Goal: Find contact information: Find contact information

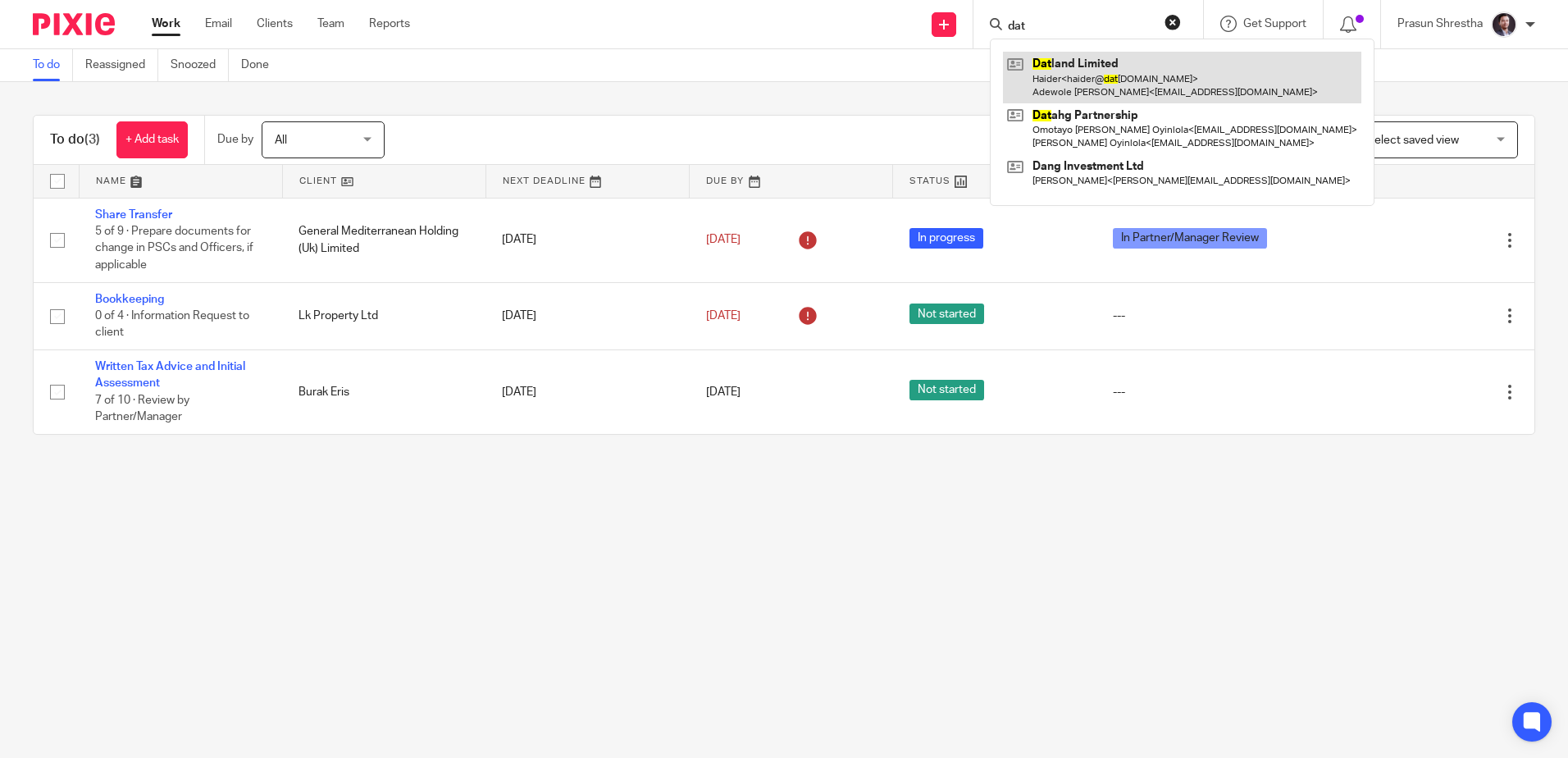
type input "dat"
click at [1053, 77] on link at bounding box center [1182, 77] width 359 height 51
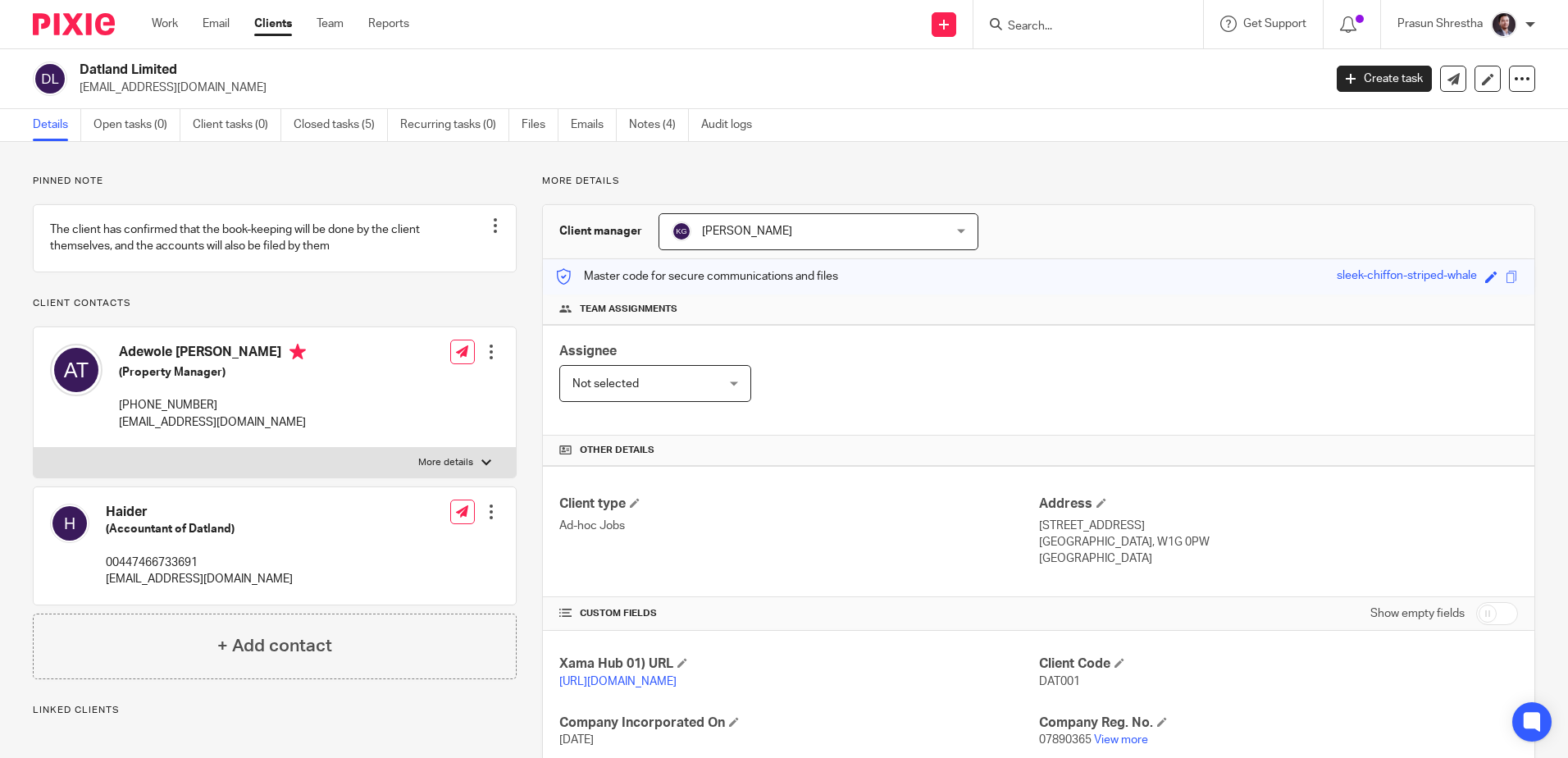
click at [217, 571] on p "00447466733691" at bounding box center [199, 562] width 187 height 17
drag, startPoint x: 137, startPoint y: 577, endPoint x: 216, endPoint y: 576, distance: 79.0
click at [216, 571] on p "00447466733691" at bounding box center [199, 562] width 187 height 17
drag, startPoint x: 216, startPoint y: 576, endPoint x: 148, endPoint y: 577, distance: 68.0
click at [157, 571] on p "00447466733691" at bounding box center [199, 562] width 187 height 17
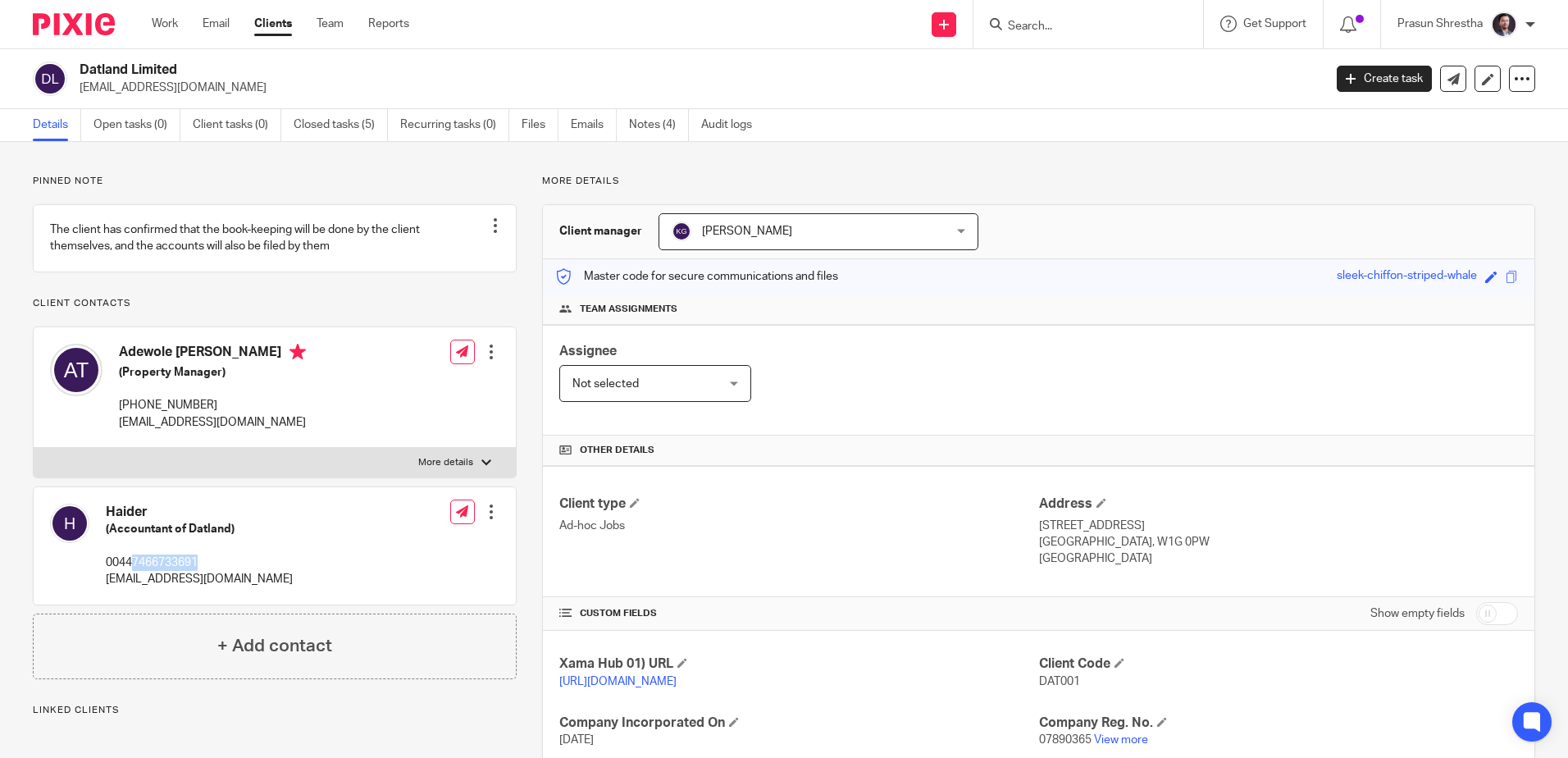
drag, startPoint x: 135, startPoint y: 578, endPoint x: 225, endPoint y: 576, distance: 90.0
click at [225, 571] on p "00447466733691" at bounding box center [199, 562] width 187 height 17
copy p "7466733691"
click at [286, 576] on div "Haider (Accountant of Datland) 00447466733691 haider@datland.co.uk Edit contact…" at bounding box center [275, 546] width 482 height 117
drag, startPoint x: 134, startPoint y: 577, endPoint x: 204, endPoint y: 584, distance: 70.3
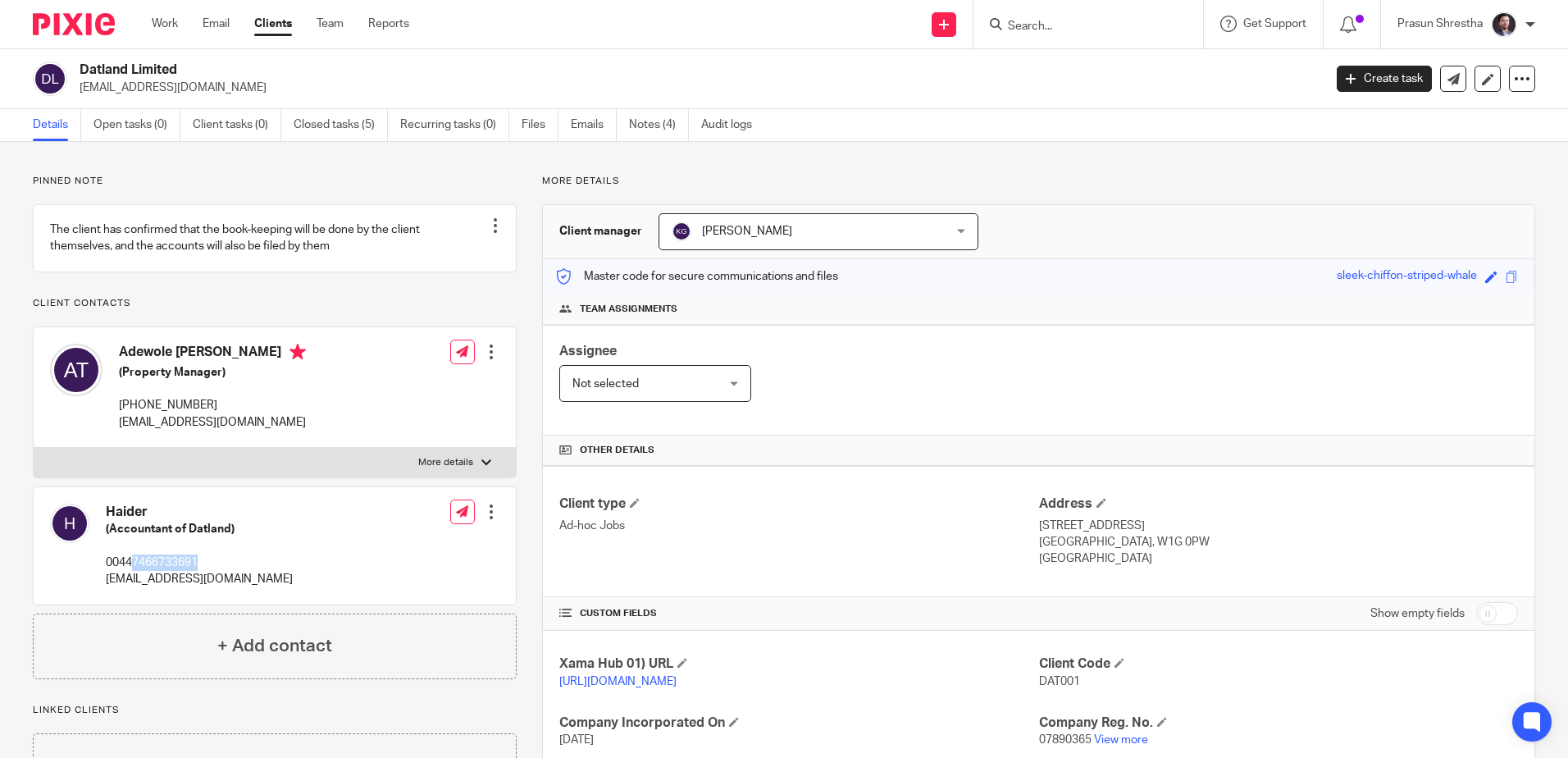
click at [204, 571] on p "00447466733691" at bounding box center [199, 562] width 187 height 17
click at [222, 500] on div "Adewole Anthony Tejuoso (Property Manager) +44 7956998525 atejpa@gmail.com Edit…" at bounding box center [275, 470] width 484 height 287
click at [134, 571] on p "00447466733691" at bounding box center [199, 562] width 187 height 17
drag, startPoint x: 122, startPoint y: 578, endPoint x: 232, endPoint y: 585, distance: 110.2
click at [232, 571] on p "00447466733691" at bounding box center [199, 562] width 187 height 17
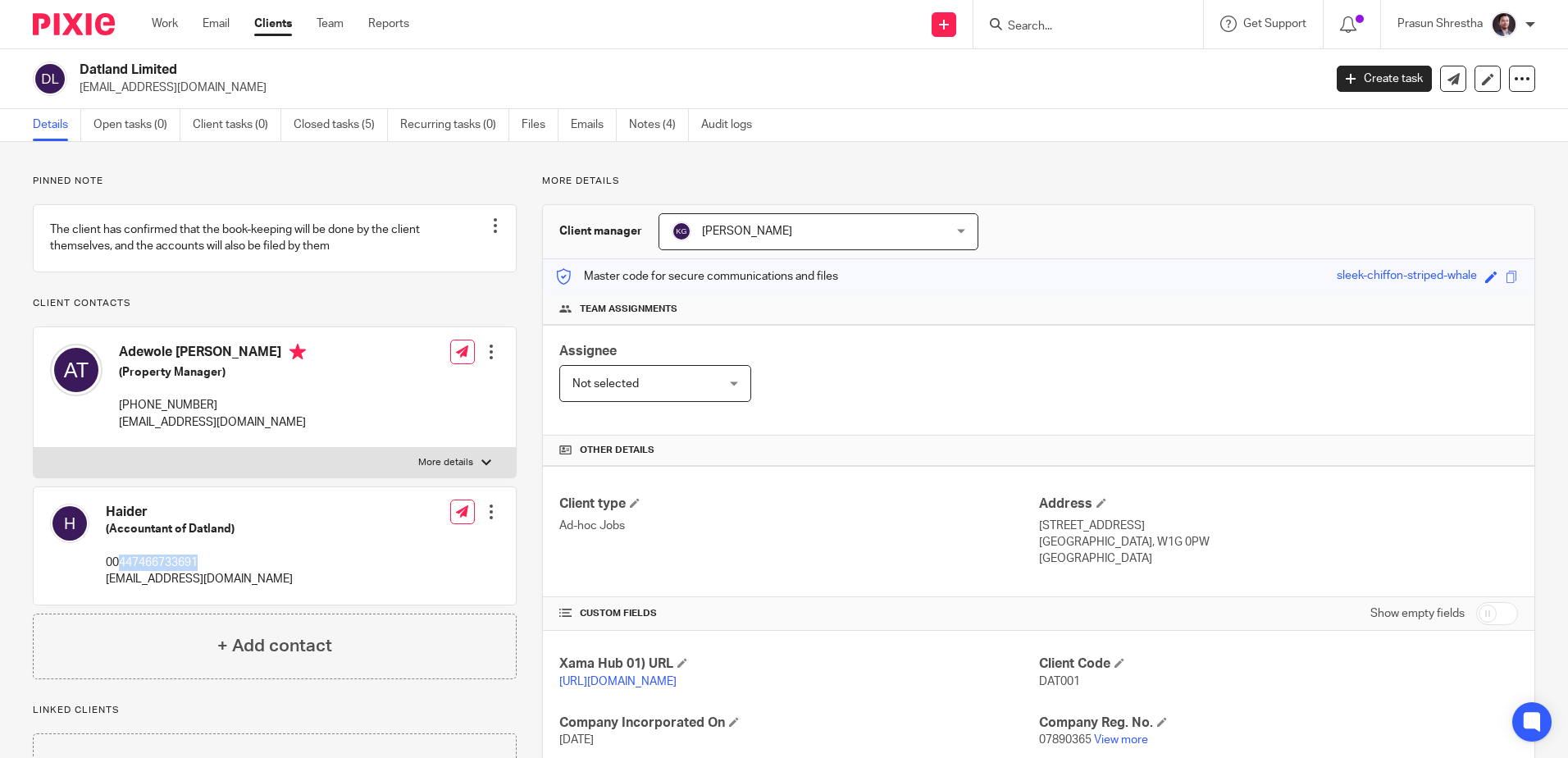
copy p "447466733691"
